Goal: Transaction & Acquisition: Purchase product/service

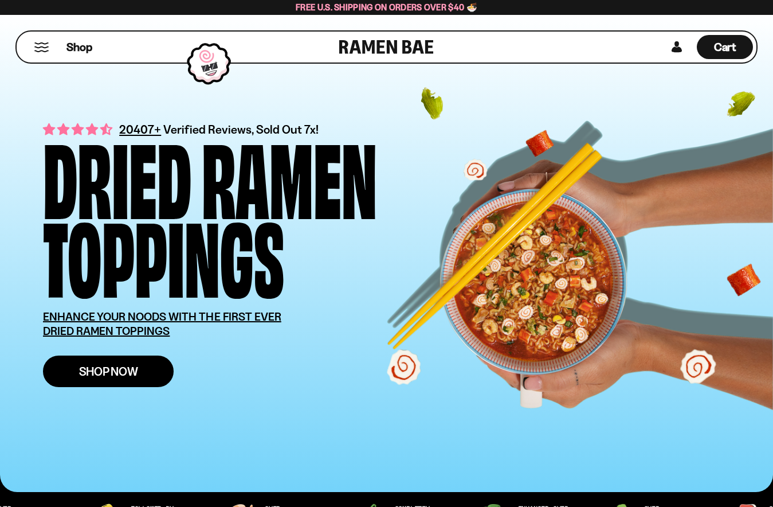
click at [100, 373] on span "Shop Now" at bounding box center [108, 371] width 59 height 12
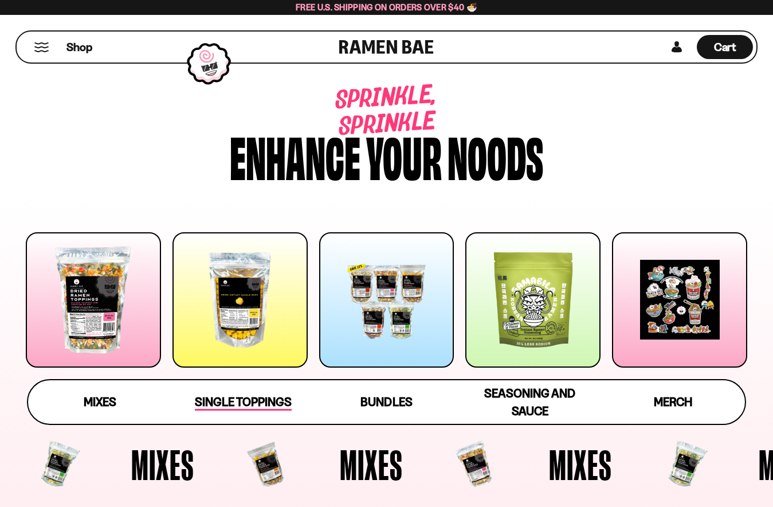
click at [252, 393] on link "Single Toppings" at bounding box center [242, 402] width 143 height 44
click at [92, 402] on span "Mixes" at bounding box center [100, 402] width 33 height 16
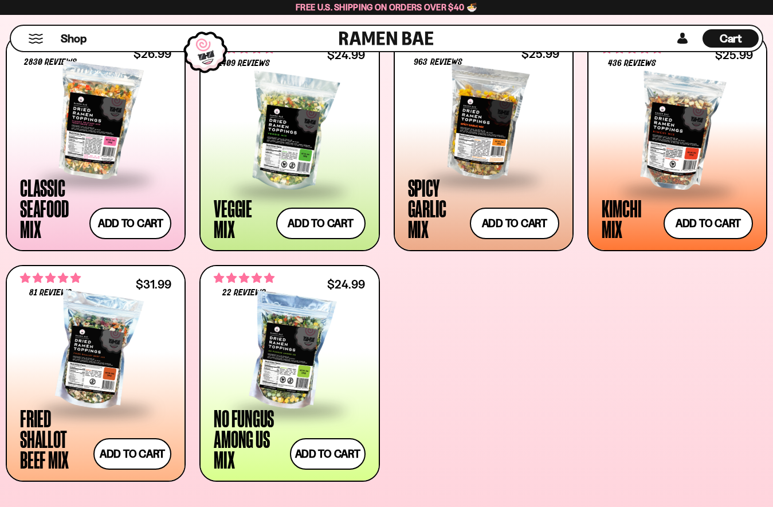
scroll to position [496, 0]
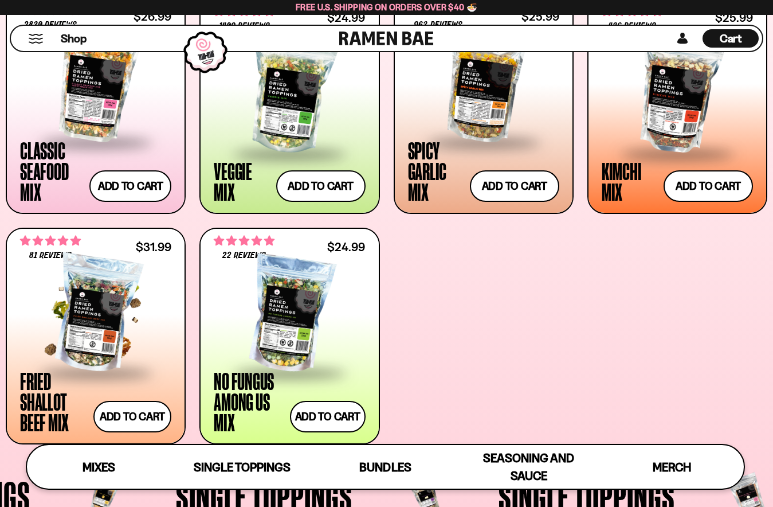
click at [123, 295] on div at bounding box center [95, 314] width 151 height 115
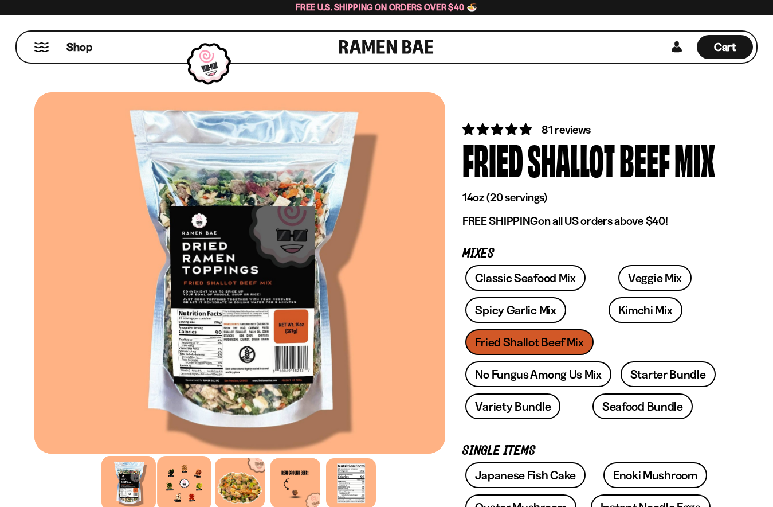
click at [204, 488] on div at bounding box center [184, 483] width 54 height 54
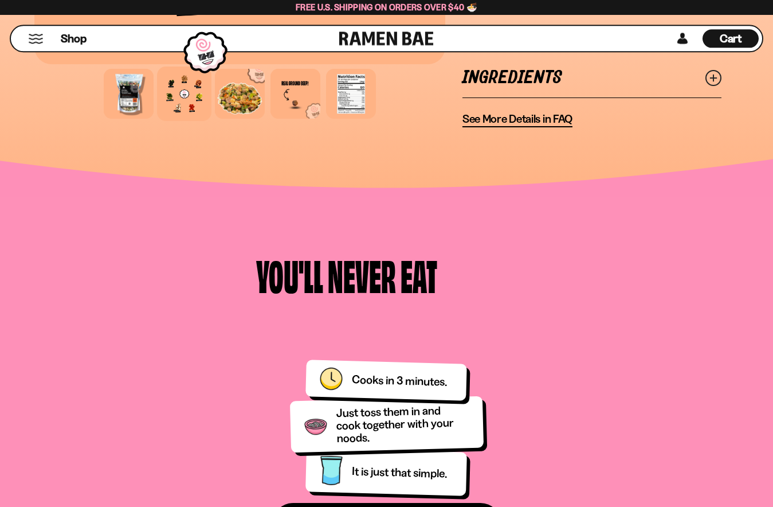
scroll to position [1345, 0]
